Goal: Task Accomplishment & Management: Use online tool/utility

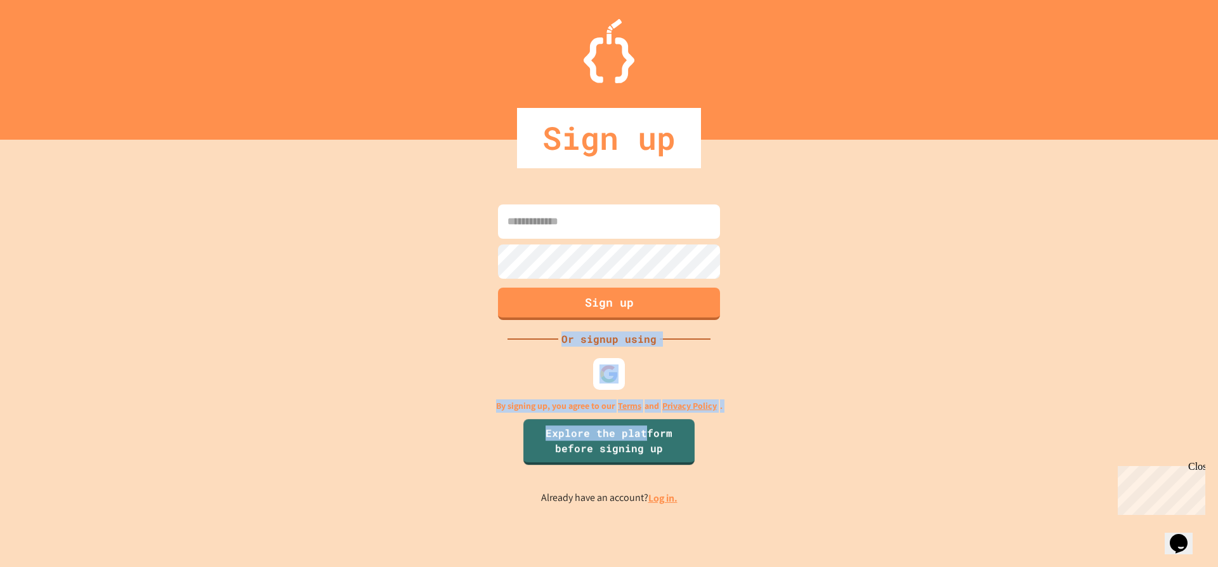
drag, startPoint x: 648, startPoint y: 419, endPoint x: 548, endPoint y: 338, distance: 129.0
click at [548, 338] on div "Sign up Or signup using By signing up, you agree to our Terms and Privacy Polic…" at bounding box center [609, 353] width 1218 height 427
click at [631, 220] on input at bounding box center [609, 221] width 222 height 34
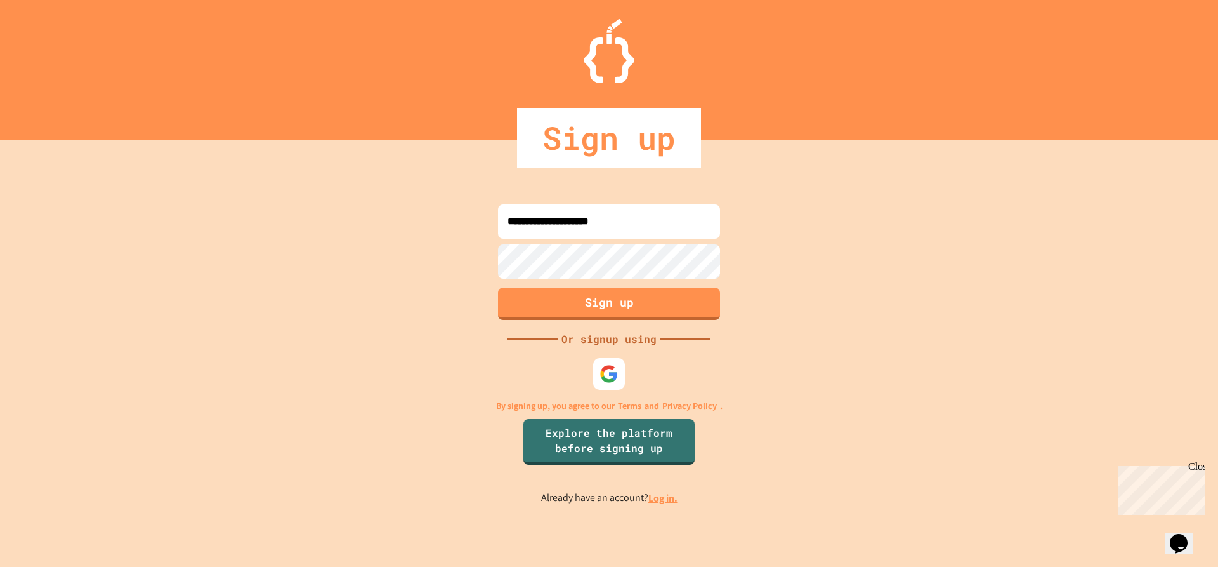
type input "**********"
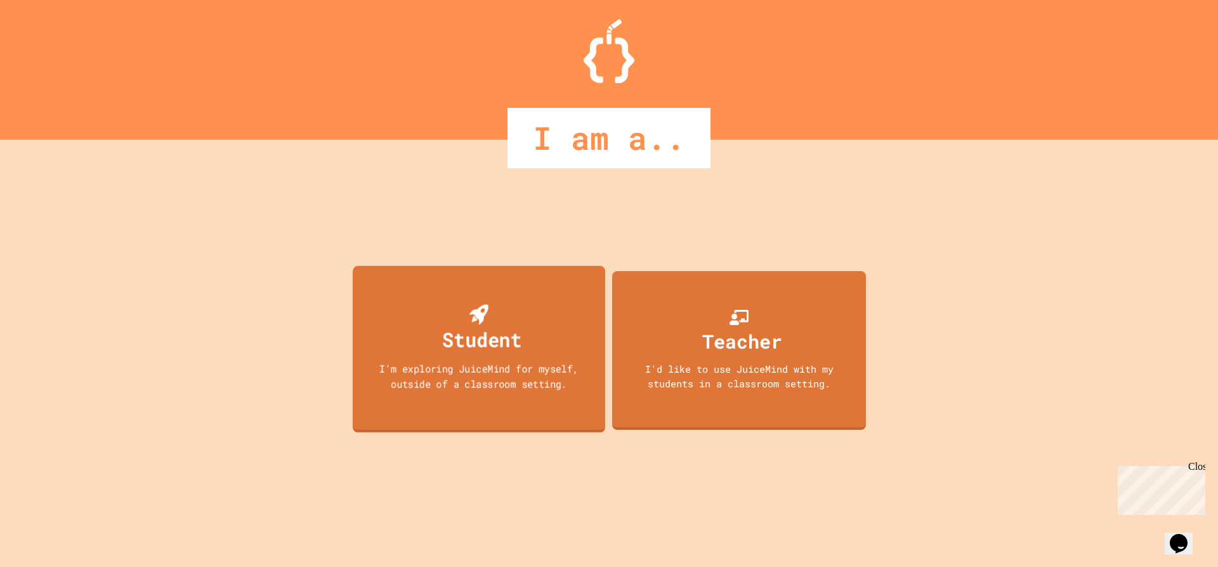
click at [593, 293] on div "Student I'm exploring JuiceMind for myself, outside of a classroom setting." at bounding box center [479, 348] width 253 height 167
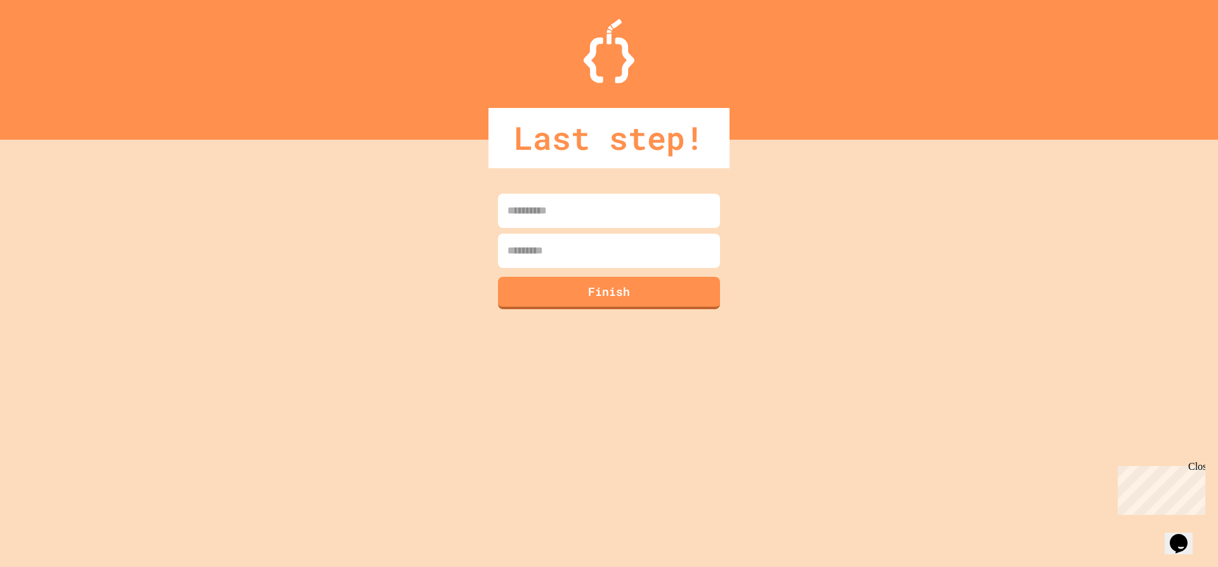
click at [661, 219] on input at bounding box center [609, 211] width 222 height 34
type input "********"
drag, startPoint x: 564, startPoint y: 244, endPoint x: 573, endPoint y: 231, distance: 16.4
click at [571, 234] on input at bounding box center [609, 251] width 222 height 34
type input "*****"
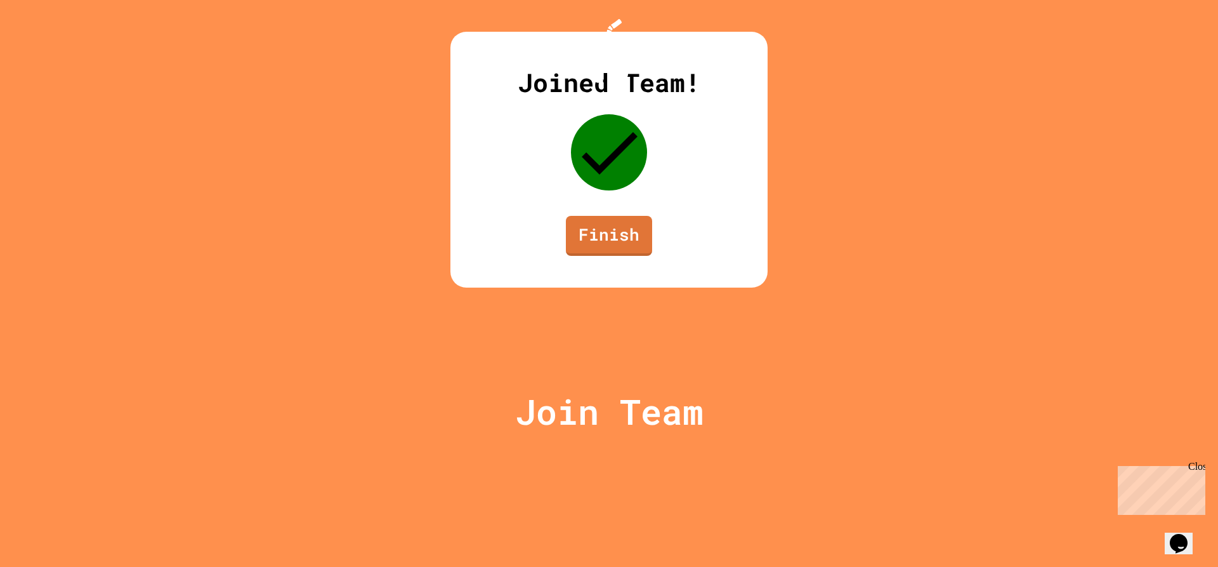
click at [628, 287] on div "Joined Team! Finish" at bounding box center [609, 160] width 317 height 256
click at [631, 256] on link "Finish" at bounding box center [609, 235] width 86 height 42
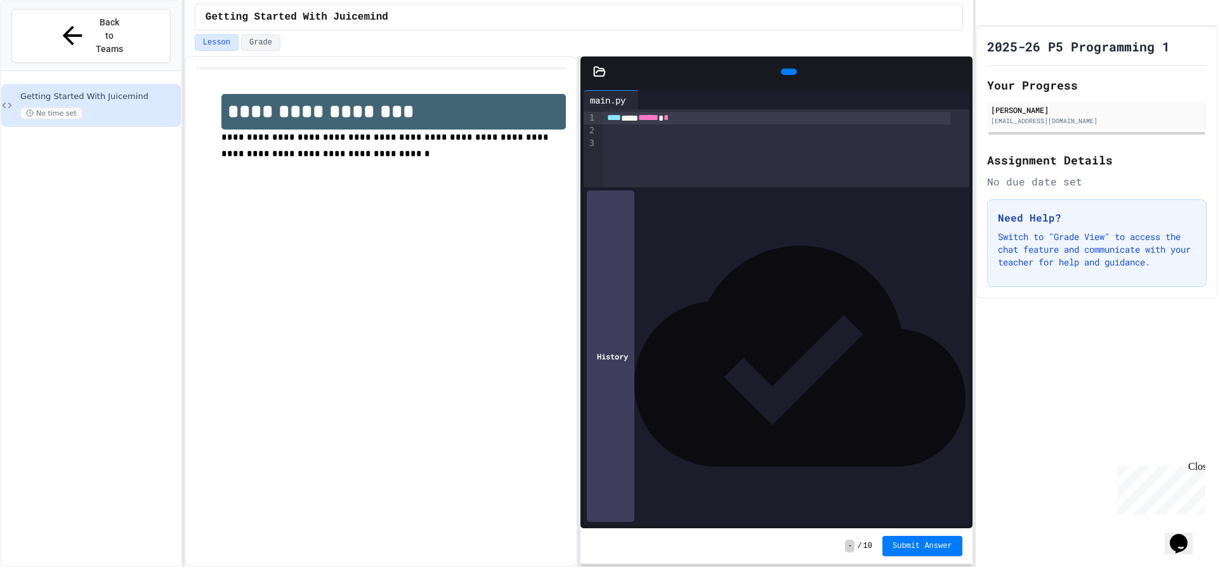
click at [781, 69] on div at bounding box center [789, 72] width 16 height 6
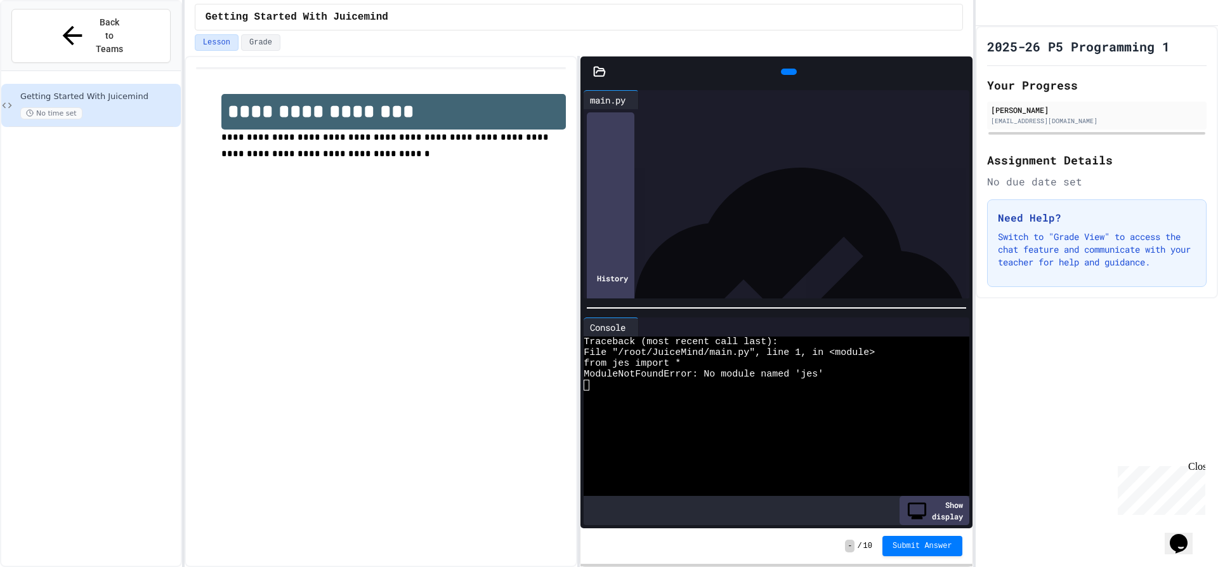
click at [781, 69] on div at bounding box center [789, 72] width 16 height 6
click at [637, 328] on div "Console" at bounding box center [776, 326] width 385 height 19
click at [635, 327] on icon at bounding box center [635, 327] width 0 height 0
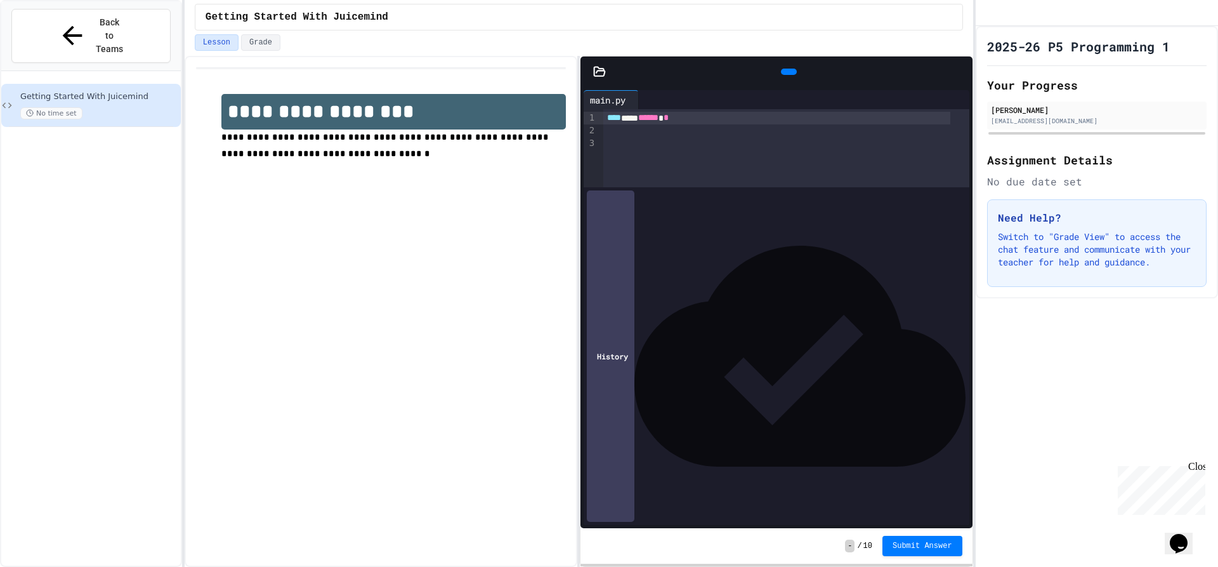
click at [603, 72] on icon at bounding box center [599, 71] width 13 height 13
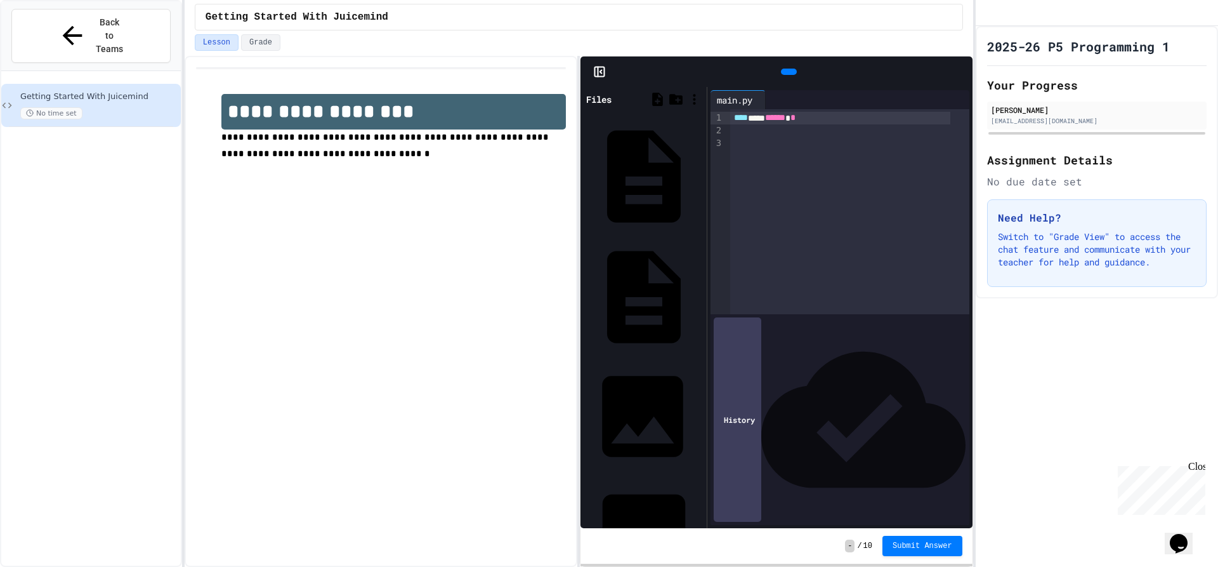
click at [700, 410] on div "motorcycle.jpg" at bounding box center [700, 416] width 0 height 13
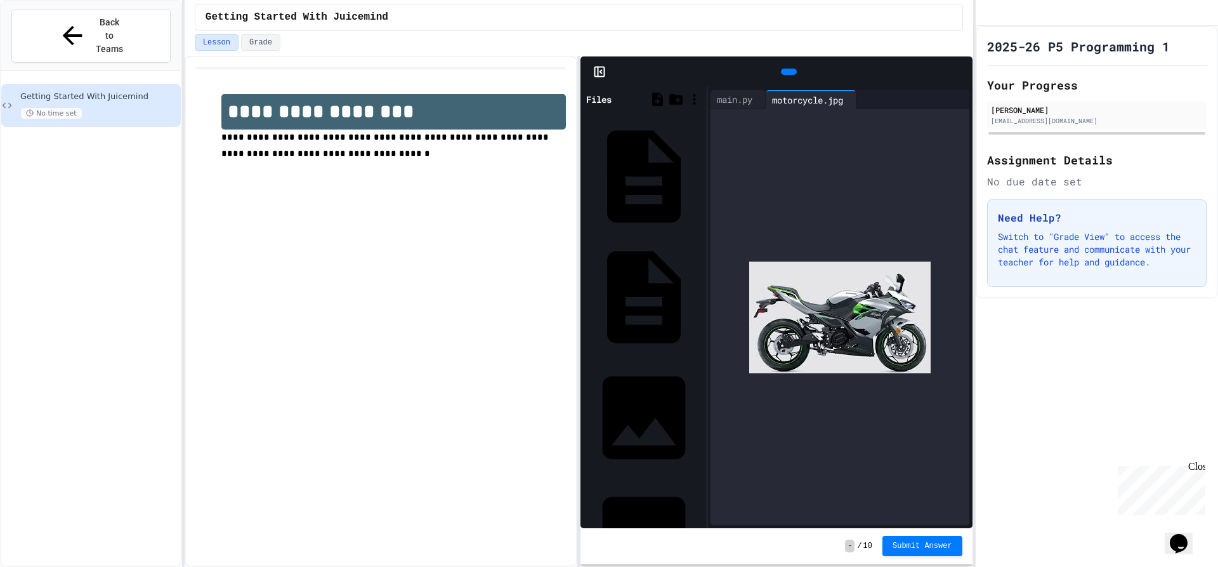
click at [630, 218] on div "Files JES.py main.py motorcycle.jpg temple.jpg Tools Settings Output" at bounding box center [644, 307] width 126 height 441
click at [700, 531] on div "temple.jpg" at bounding box center [700, 537] width 0 height 13
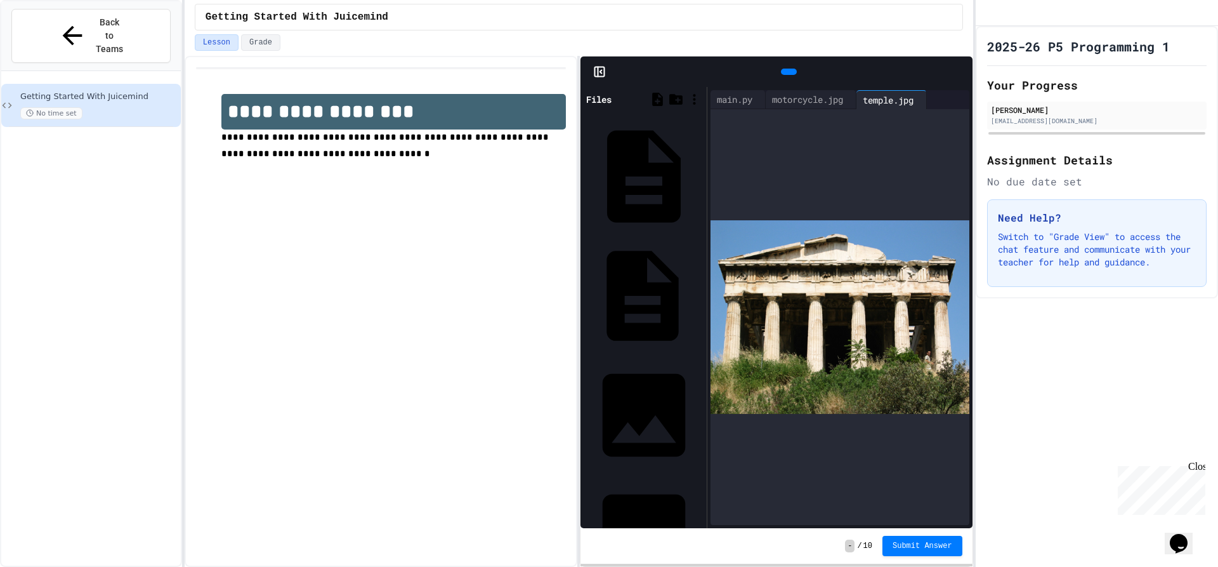
click at [624, 237] on div "main.py" at bounding box center [644, 296] width 120 height 118
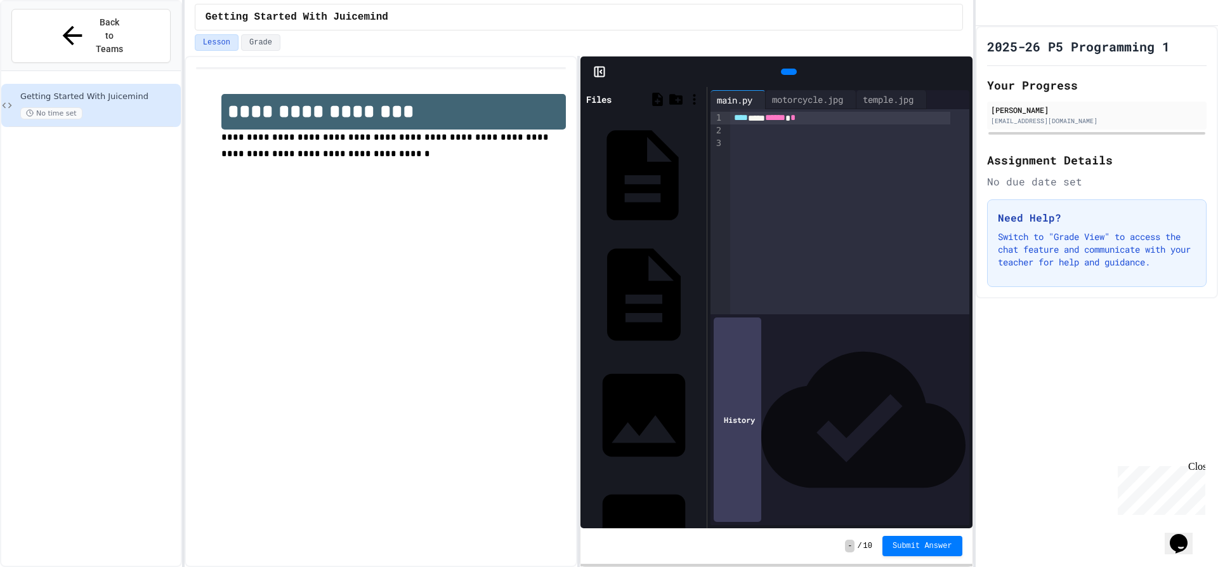
click at [700, 169] on div "JES.py" at bounding box center [700, 175] width 0 height 13
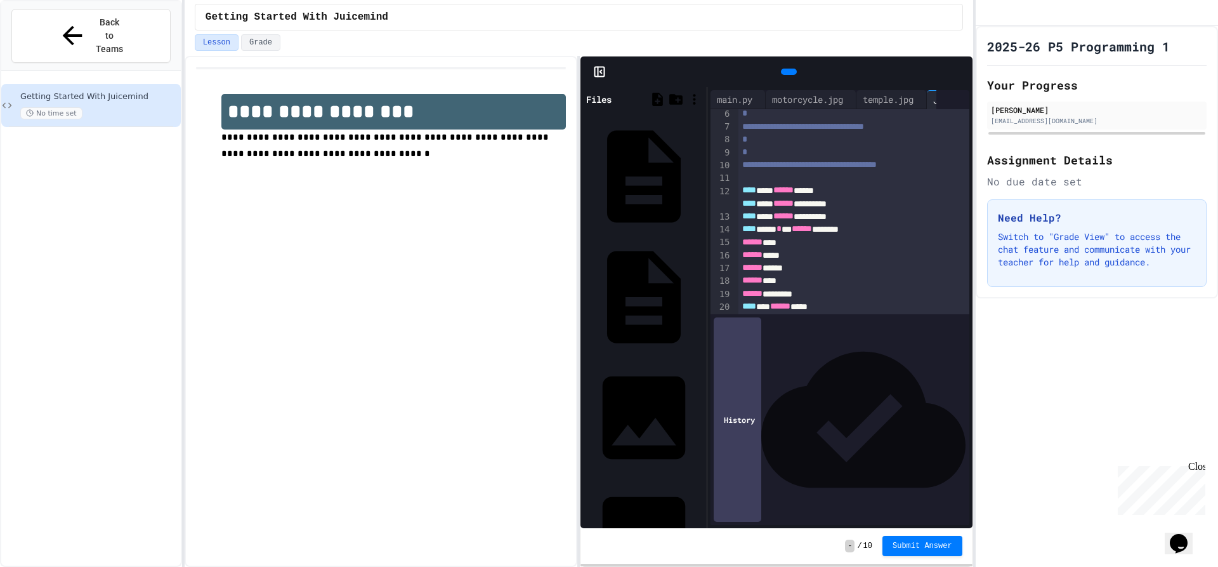
scroll to position [63, 0]
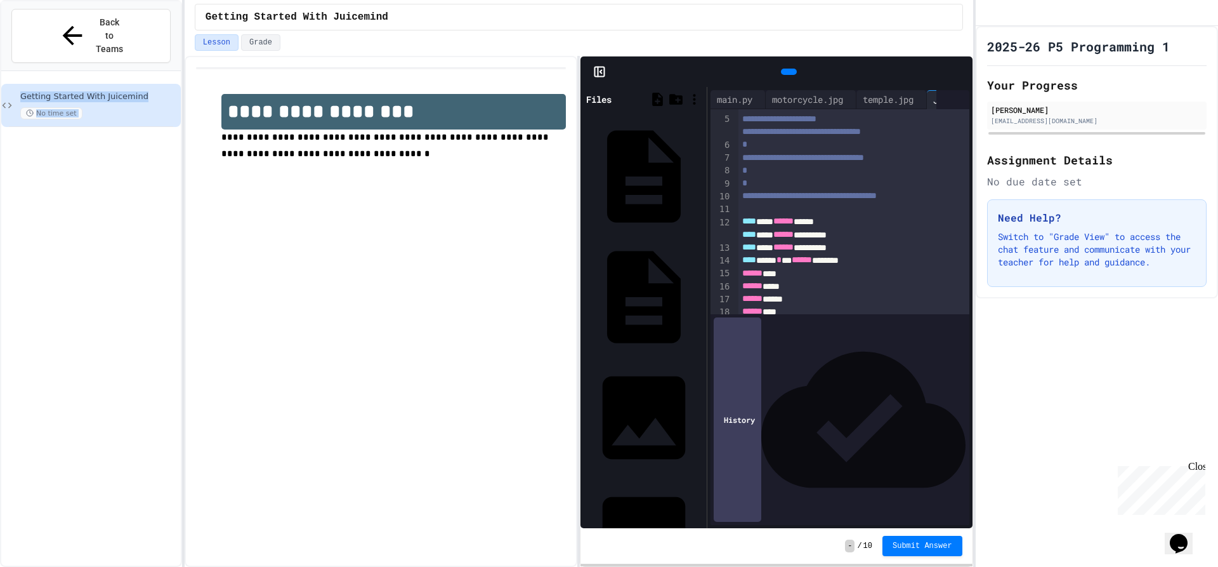
drag, startPoint x: 194, startPoint y: -39, endPoint x: 134, endPoint y: -63, distance: 64.3
click at [134, 0] on html "**********" at bounding box center [609, 283] width 1218 height 567
drag, startPoint x: 639, startPoint y: 268, endPoint x: 639, endPoint y: 283, distance: 15.2
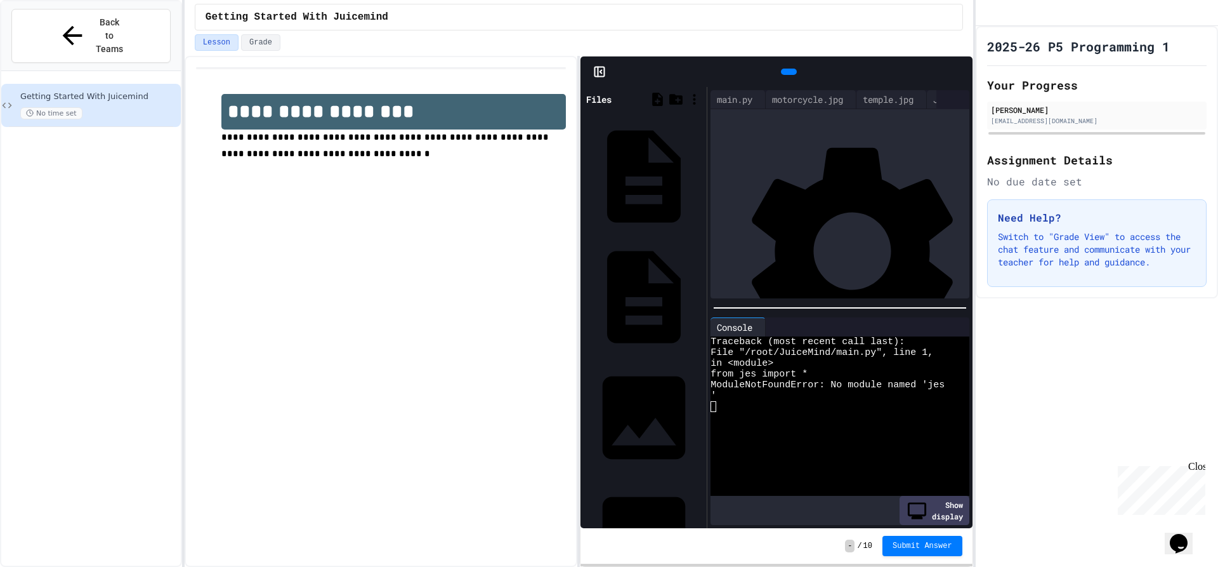
click at [776, 330] on div at bounding box center [771, 326] width 10 height 19
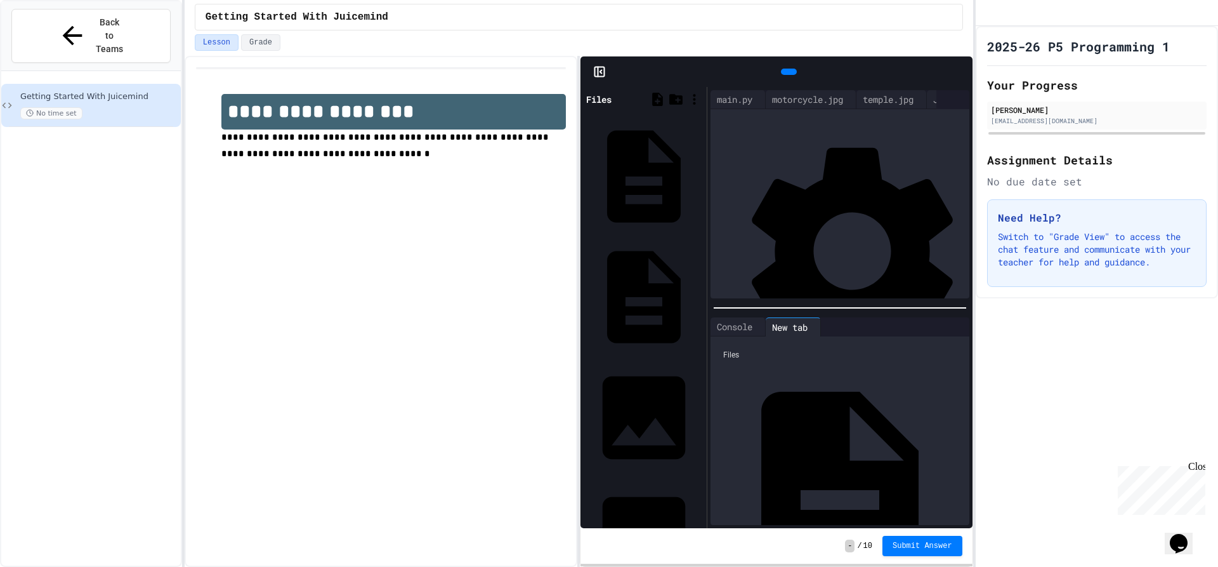
click at [826, 327] on icon at bounding box center [826, 327] width 0 height 0
click at [897, 314] on div "Console New tab New tab Files JES.py main.py motorcycle.jpg temple.jpg" at bounding box center [840, 421] width 265 height 214
click at [873, 327] on icon at bounding box center [873, 327] width 0 height 0
click at [766, 320] on div "Console New tab" at bounding box center [738, 326] width 55 height 19
click at [821, 318] on div at bounding box center [817, 327] width 6 height 18
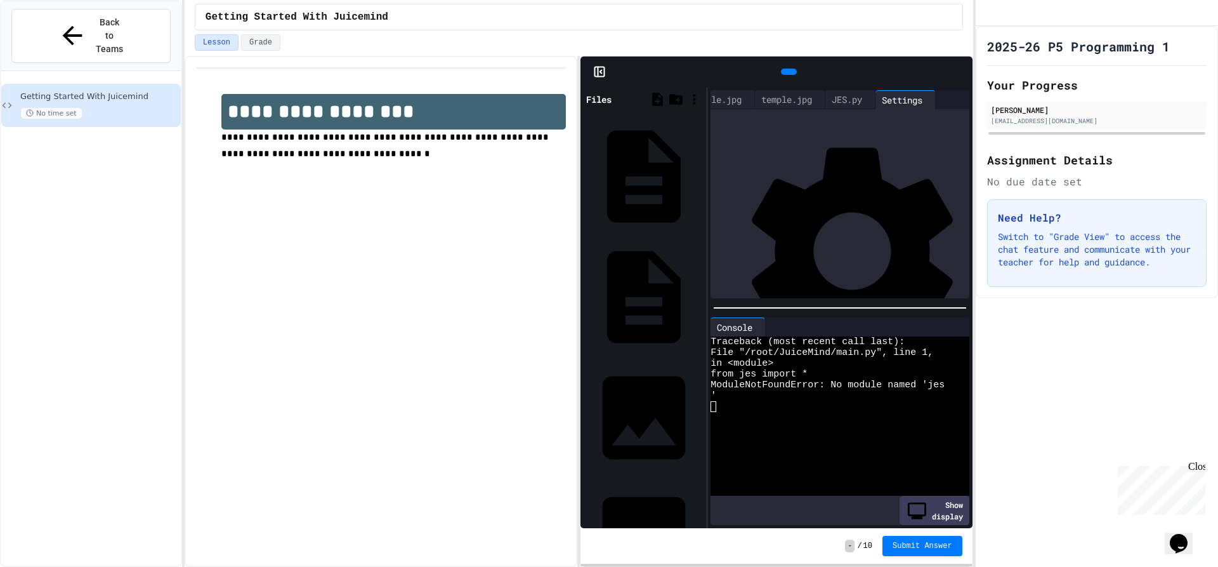
scroll to position [0, 0]
click at [937, 317] on div at bounding box center [861, 326] width 190 height 19
click at [952, 327] on icon at bounding box center [952, 327] width 0 height 0
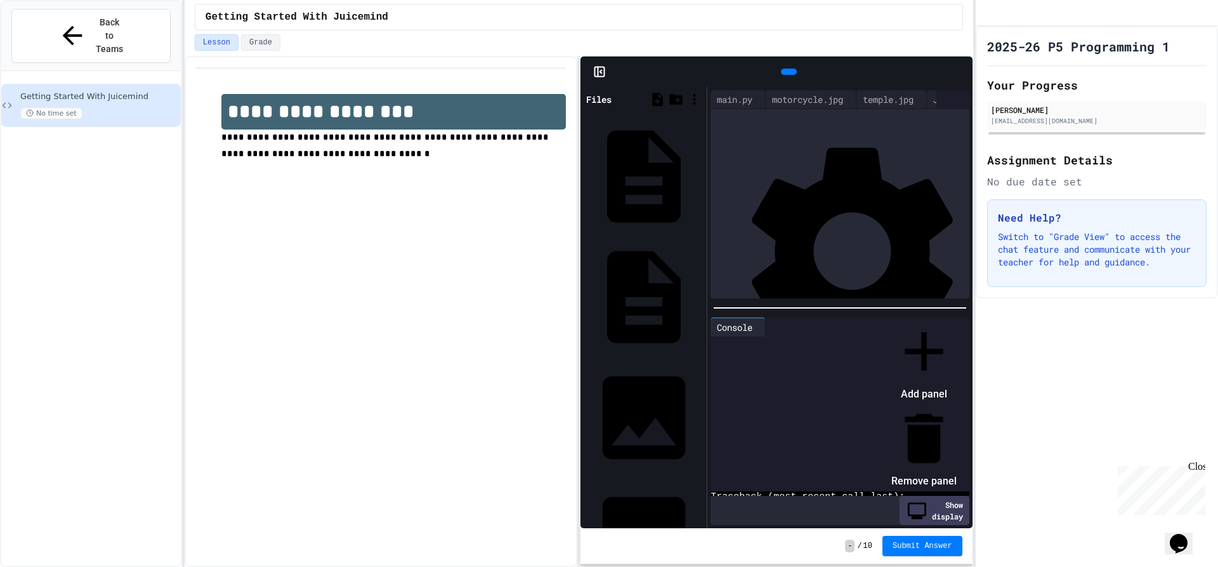
click at [950, 319] on div at bounding box center [918, 319] width 78 height 0
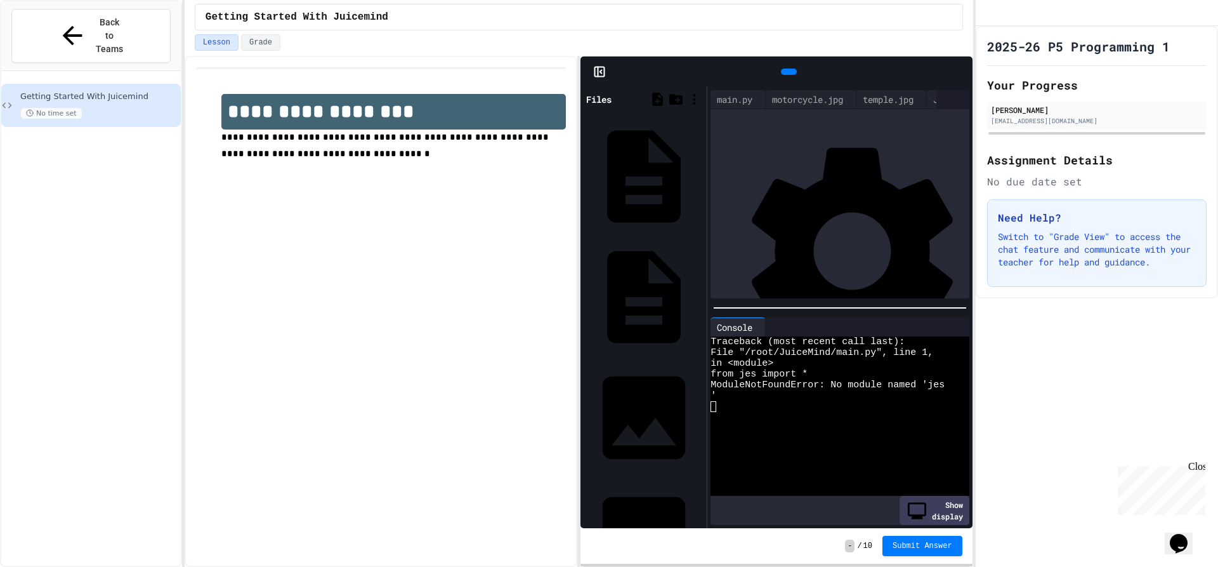
click at [939, 330] on div at bounding box center [861, 326] width 190 height 19
click at [952, 327] on icon at bounding box center [952, 327] width 0 height 0
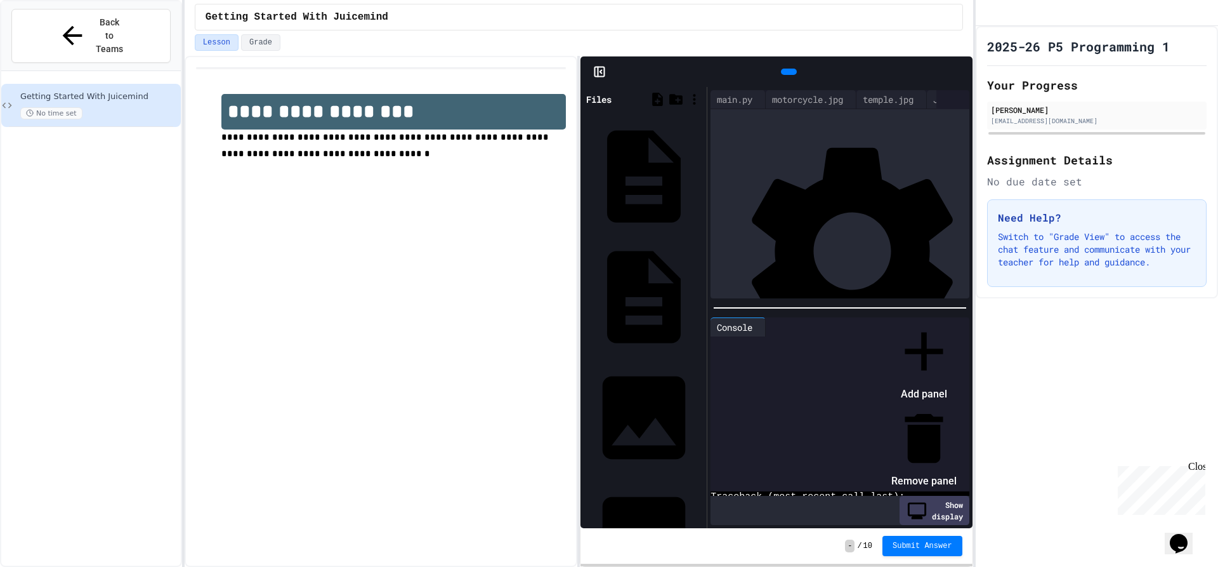
click at [957, 406] on div at bounding box center [924, 438] width 65 height 65
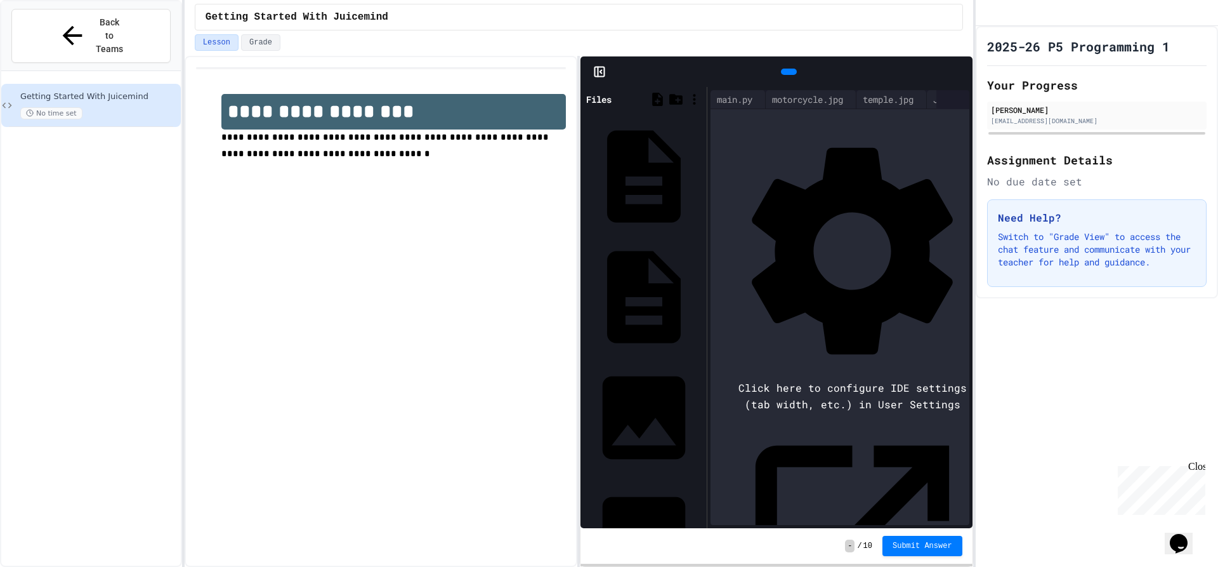
drag, startPoint x: 862, startPoint y: 312, endPoint x: 739, endPoint y: 369, distance: 134.9
click at [739, 369] on div "Click here to configure IDE settings (tab width, etc.) in User Settings Entrypo…" at bounding box center [852, 330] width 258 height 416
click at [947, 100] on div at bounding box center [952, 100] width 10 height 0
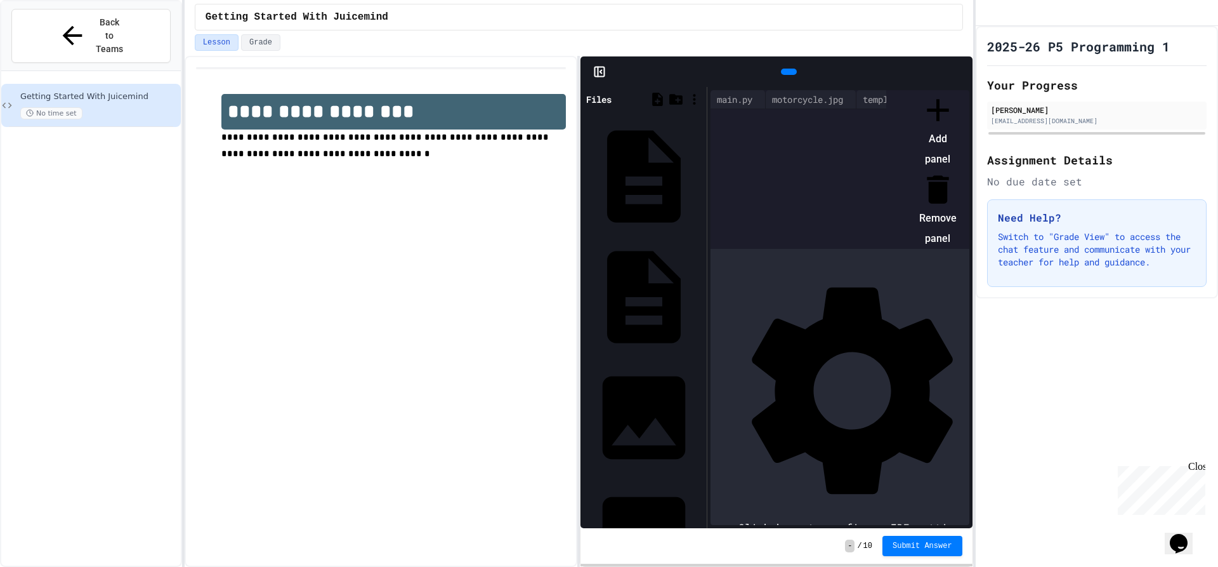
click at [939, 171] on icon at bounding box center [938, 189] width 37 height 37
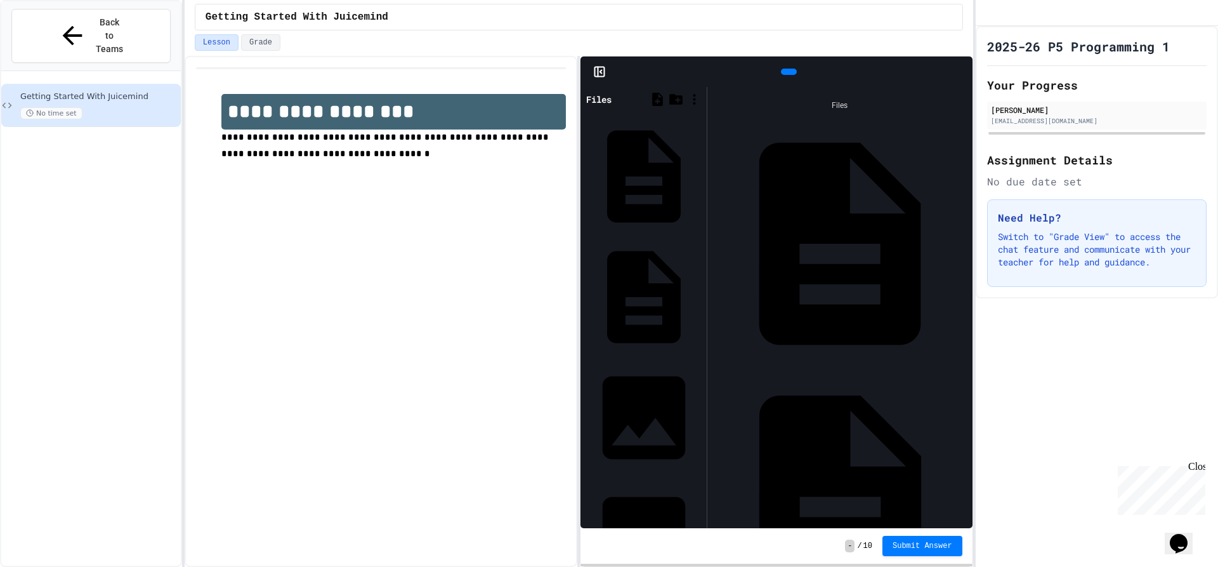
click at [965, 237] on div "JES.py" at bounding box center [965, 243] width 0 height 13
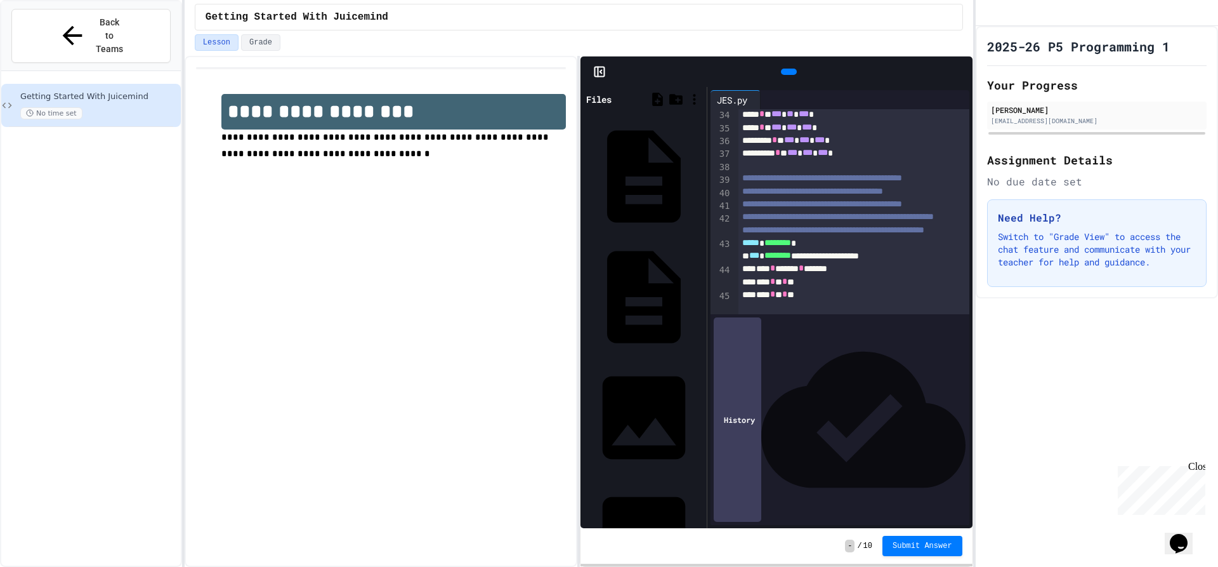
scroll to position [444, 0]
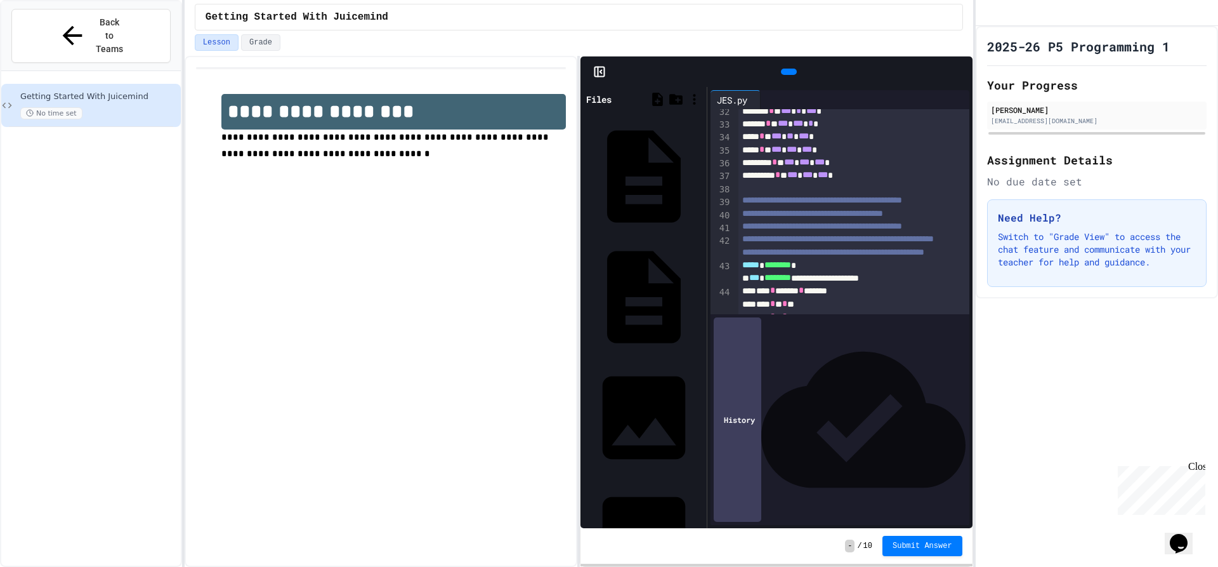
click at [788, 72] on icon at bounding box center [788, 72] width 0 height 0
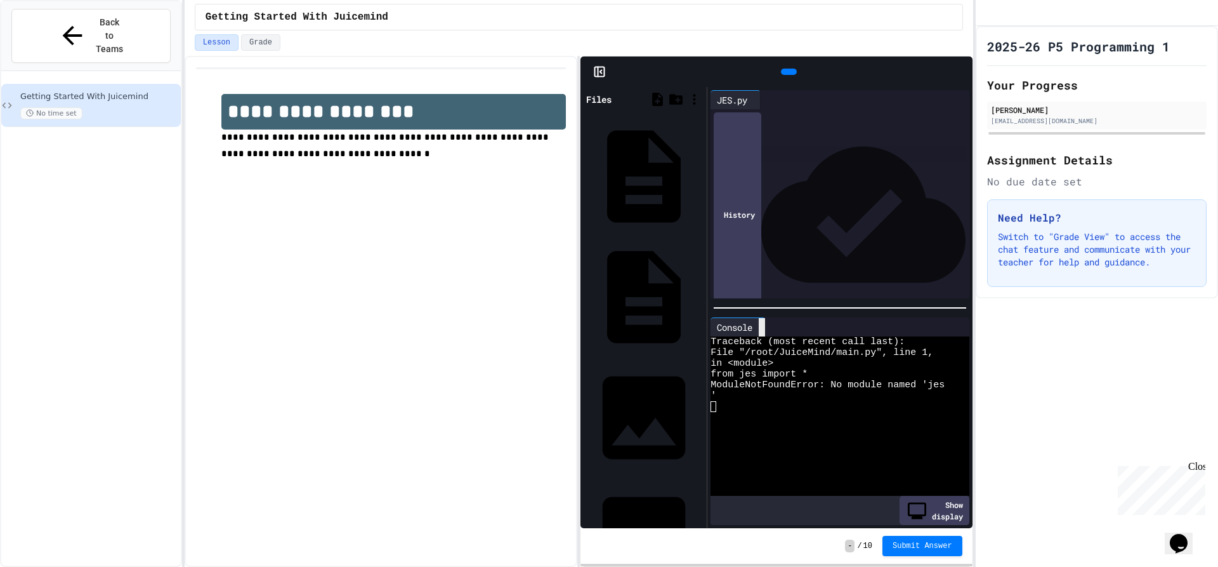
click at [765, 318] on div at bounding box center [762, 327] width 6 height 18
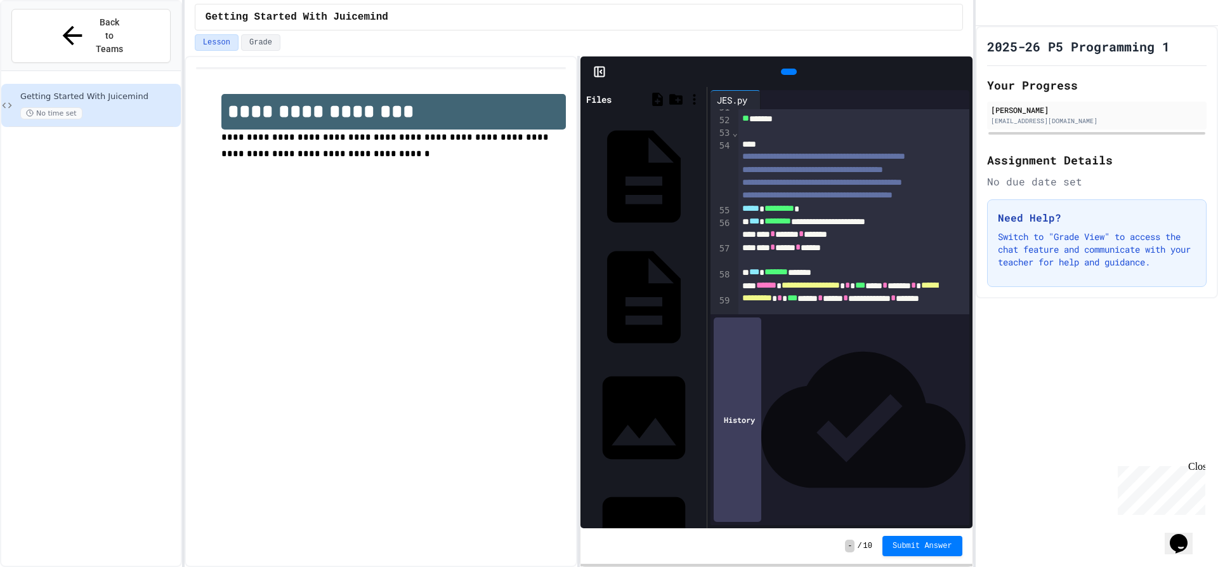
scroll to position [760, 0]
click at [701, 175] on icon at bounding box center [701, 175] width 0 height 0
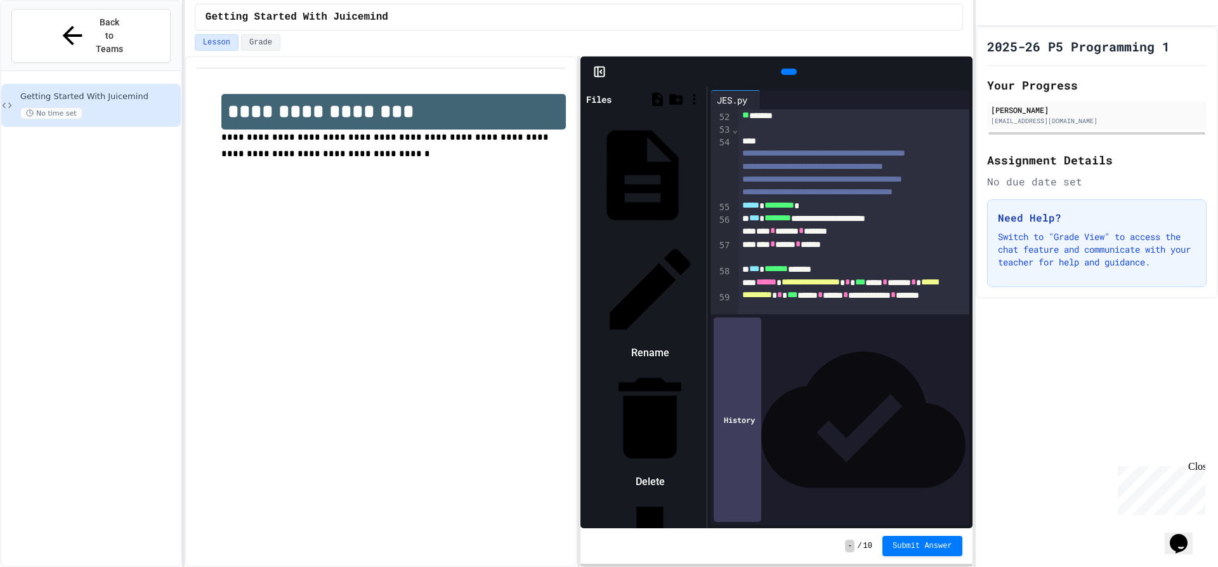
click at [627, 235] on div at bounding box center [644, 235] width 120 height 0
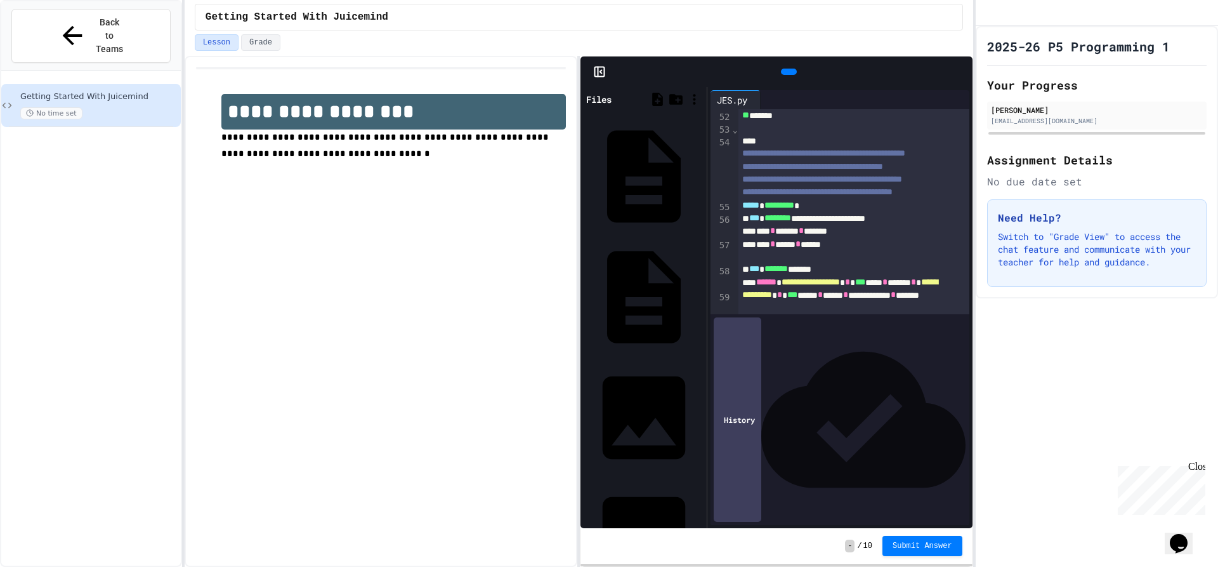
drag, startPoint x: 653, startPoint y: 258, endPoint x: 698, endPoint y: 289, distance: 55.1
click at [700, 289] on div "main.py" at bounding box center [700, 295] width 0 height 13
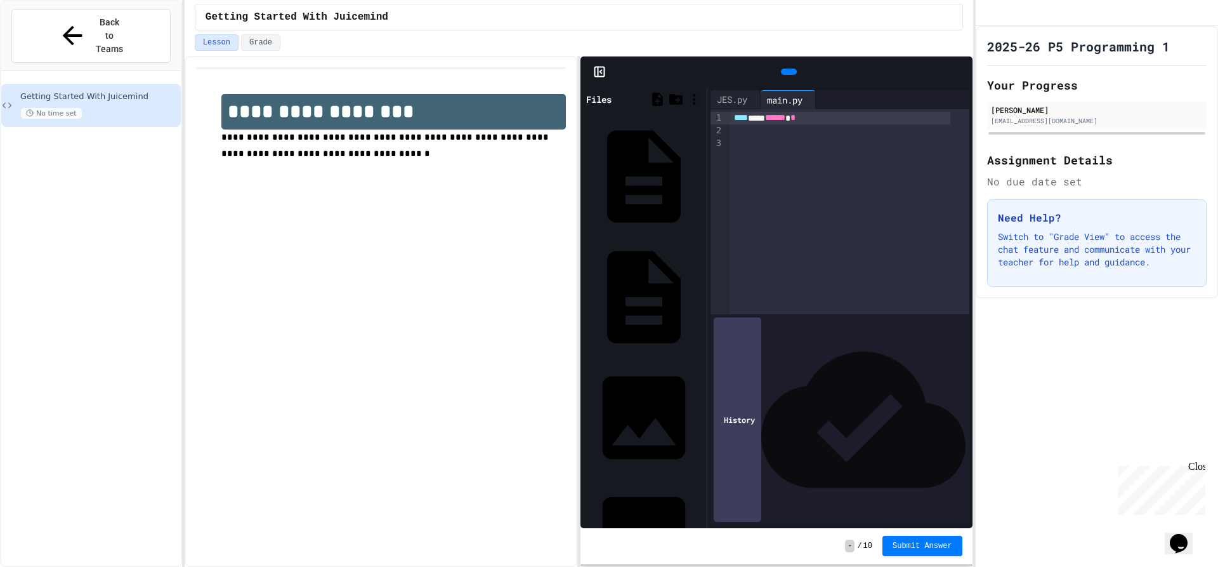
click at [737, 140] on div at bounding box center [849, 143] width 239 height 13
click at [781, 69] on div at bounding box center [789, 72] width 16 height 6
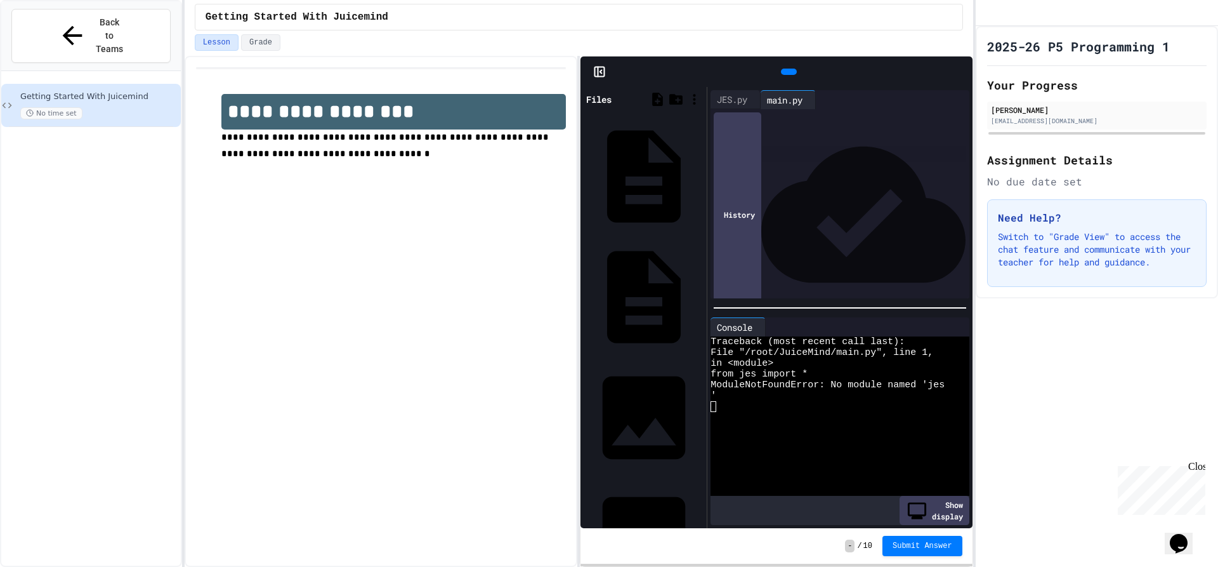
click at [781, 69] on div at bounding box center [789, 72] width 16 height 6
drag, startPoint x: 767, startPoint y: 322, endPoint x: 774, endPoint y: 313, distance: 11.4
click at [771, 320] on div "Console" at bounding box center [840, 326] width 258 height 19
click at [762, 327] on icon at bounding box center [762, 327] width 0 height 0
